Goal: Use online tool/utility: Utilize a website feature to perform a specific function

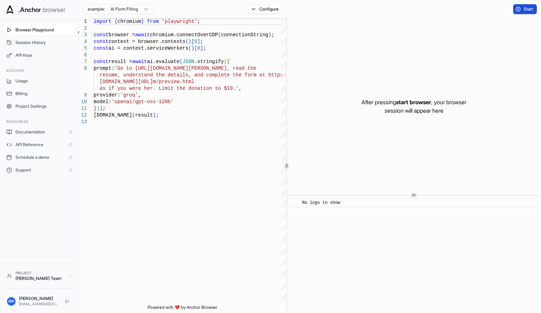
click at [523, 9] on button "Start" at bounding box center [525, 9] width 24 height 10
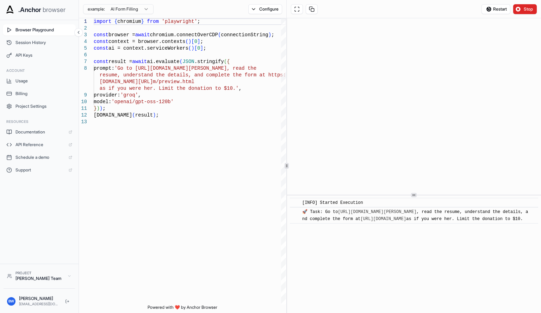
click at [434, 255] on div "​ [INFO] Started Execution ​ 🚀 Task: Go to https://www.wix.com/demone2/nicol-ri…" at bounding box center [414, 255] width 254 height 118
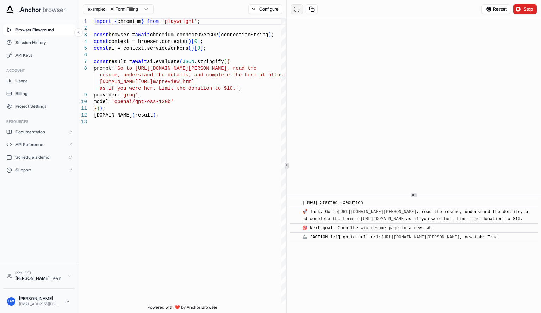
click at [297, 10] on button at bounding box center [297, 9] width 12 height 10
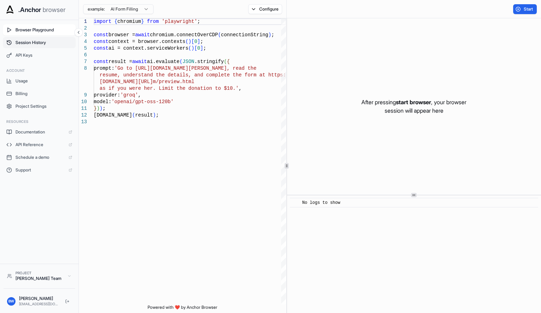
click at [58, 41] on span "Session History" at bounding box center [44, 43] width 57 height 6
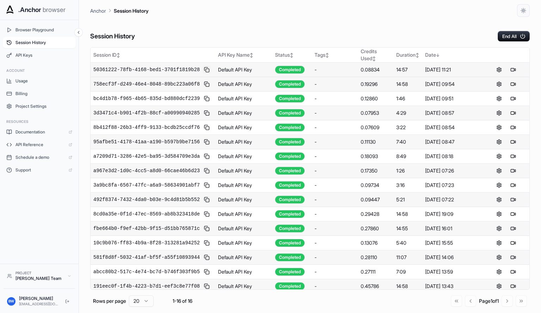
click at [203, 68] on button at bounding box center [207, 70] width 8 height 8
click at [153, 69] on span "50361222-78fb-4168-bed1-3701f1819b28" at bounding box center [146, 69] width 106 height 7
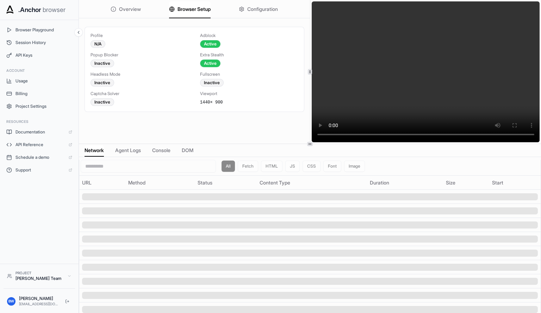
click at [178, 11] on span "Browser Setup" at bounding box center [194, 9] width 33 height 7
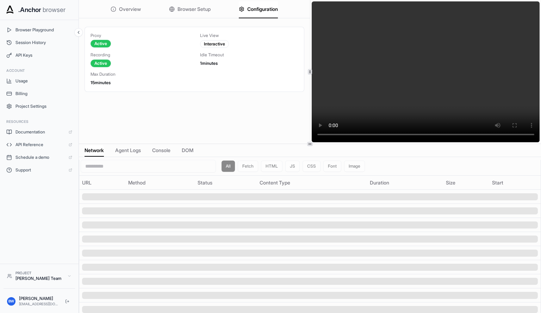
click at [248, 8] on span "Configuration" at bounding box center [262, 9] width 31 height 7
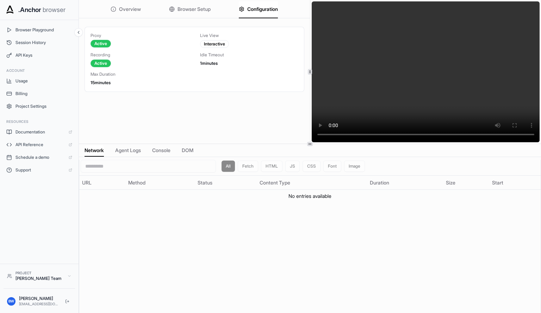
click at [119, 9] on span "Overview" at bounding box center [130, 9] width 22 height 7
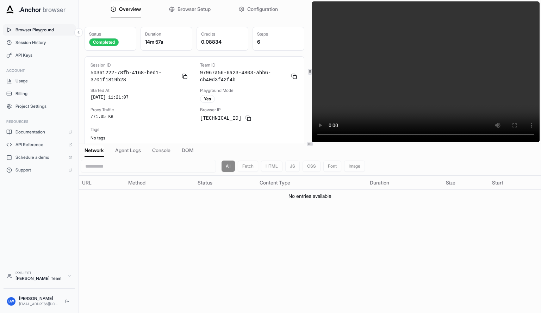
click at [53, 27] on button "Browser Playground" at bounding box center [39, 29] width 73 height 11
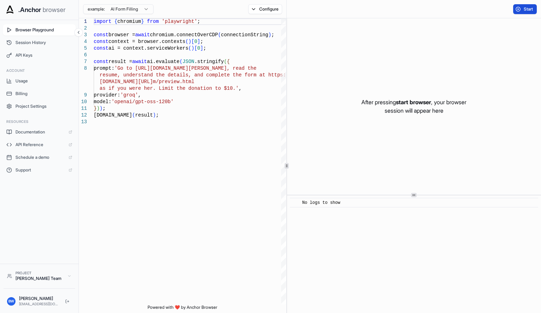
click at [526, 7] on span "Start" at bounding box center [529, 9] width 10 height 6
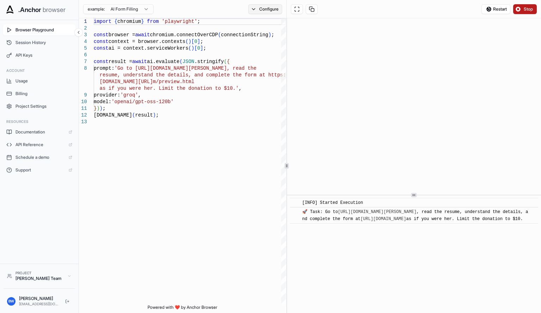
click at [270, 12] on button "Configure" at bounding box center [265, 9] width 34 height 10
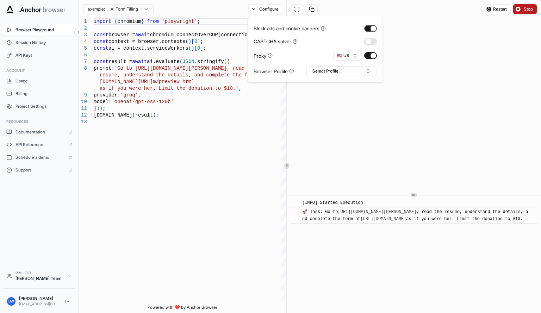
click at [369, 29] on button "button" at bounding box center [370, 28] width 13 height 7
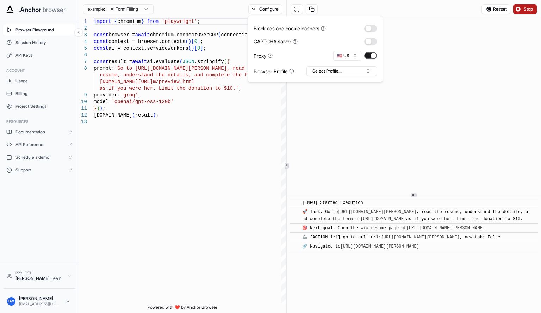
click at [364, 57] on button "button" at bounding box center [370, 55] width 13 height 7
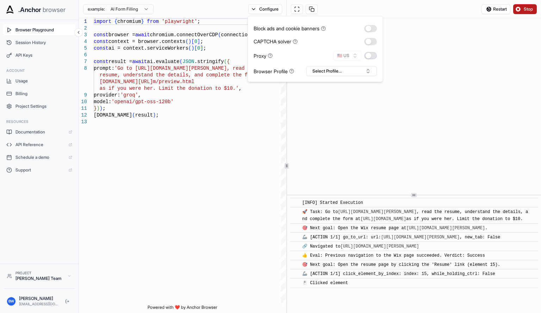
click at [366, 56] on button "button" at bounding box center [370, 55] width 13 height 7
click at [340, 70] on button "Select Profile..." at bounding box center [342, 71] width 70 height 10
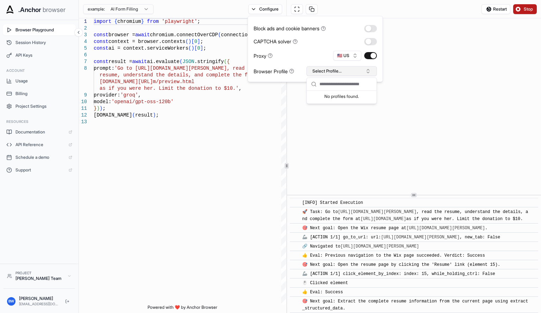
scroll to position [33, 0]
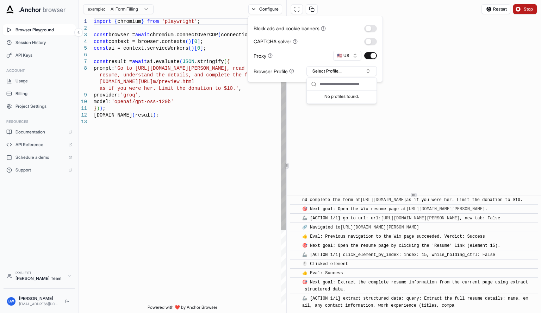
type textarea "**********"
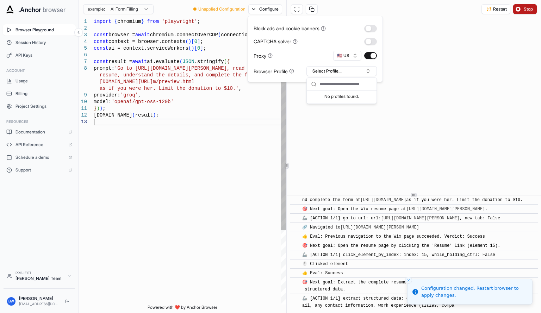
scroll to position [0, 0]
click at [248, 131] on div "import { chromium } from 'playwright' ; const browser = await chromium.connectO…" at bounding box center [190, 211] width 192 height 387
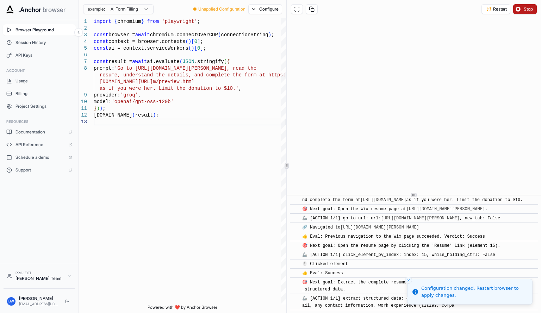
scroll to position [218, 0]
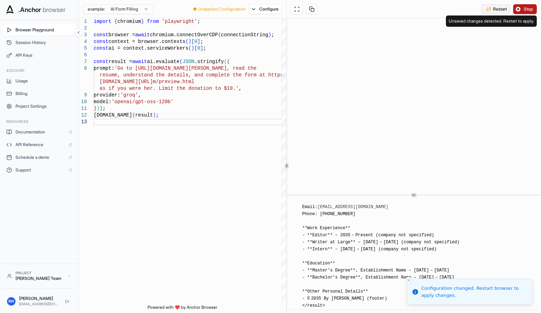
click at [494, 10] on span "Restart" at bounding box center [500, 9] width 14 height 6
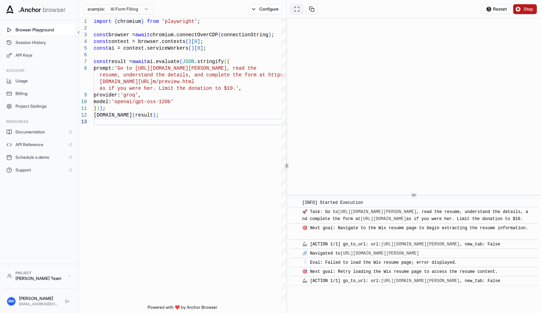
click at [298, 6] on button at bounding box center [297, 9] width 12 height 10
